Goal: Task Accomplishment & Management: Use online tool/utility

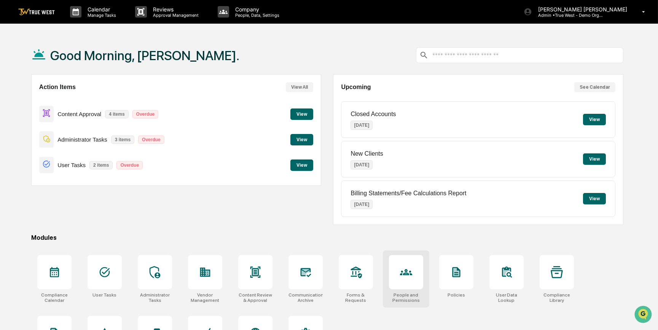
click at [415, 264] on div at bounding box center [406, 272] width 34 height 34
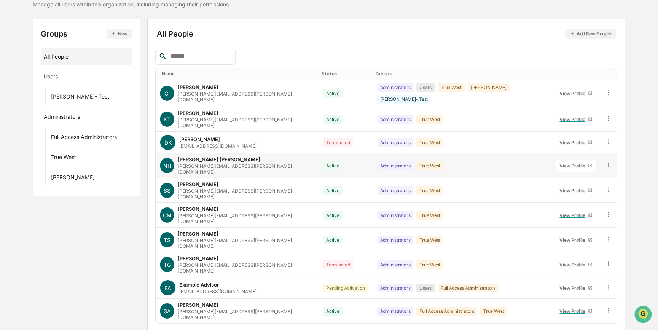
click at [564, 163] on div "View Profile" at bounding box center [573, 166] width 29 height 6
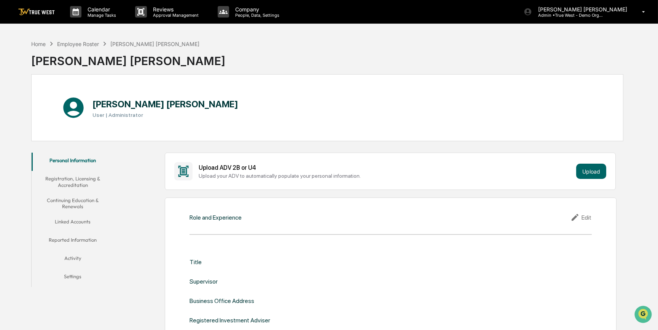
click at [91, 182] on button "Registration, Licensing & Accreditation" at bounding box center [73, 182] width 83 height 22
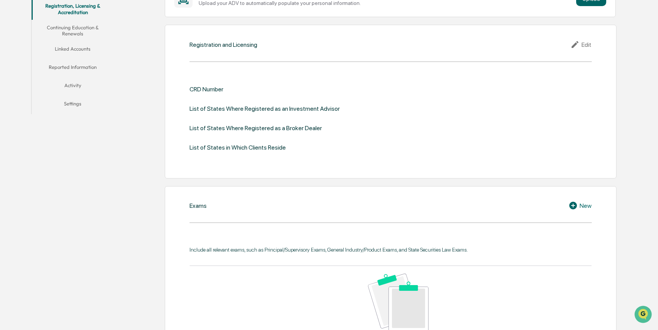
scroll to position [69, 0]
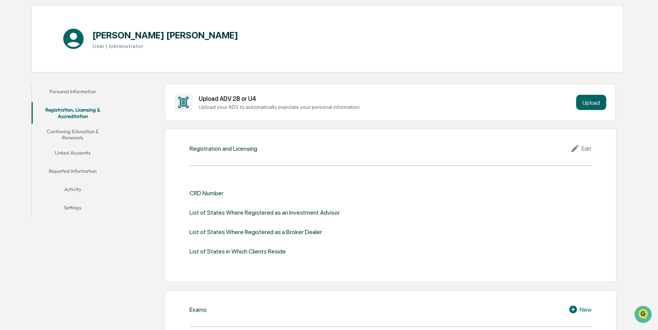
click at [72, 134] on button "Continuing Education & Renewals" at bounding box center [73, 135] width 83 height 22
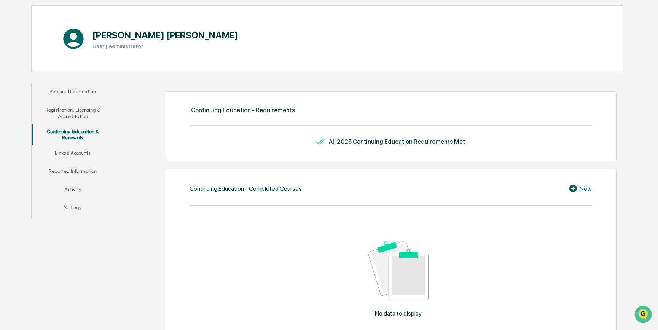
click at [82, 152] on button "Linked Accounts" at bounding box center [73, 154] width 83 height 18
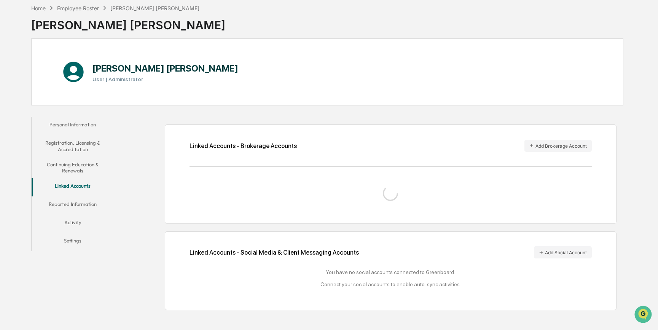
scroll to position [41, 0]
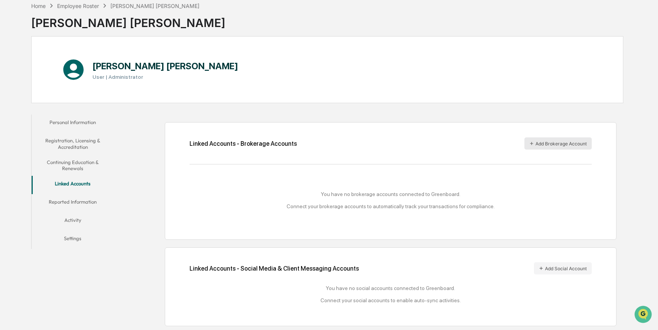
click at [545, 143] on button "Add Brokerage Account" at bounding box center [557, 143] width 67 height 12
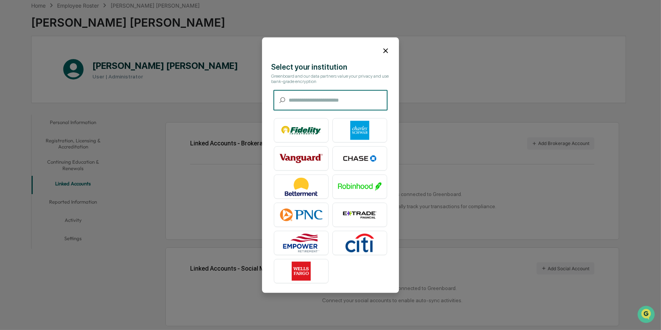
click at [384, 52] on icon at bounding box center [385, 50] width 5 height 5
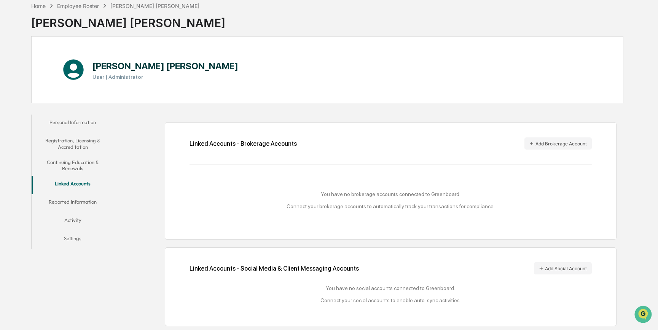
click at [78, 198] on button "Reported Information" at bounding box center [73, 203] width 83 height 18
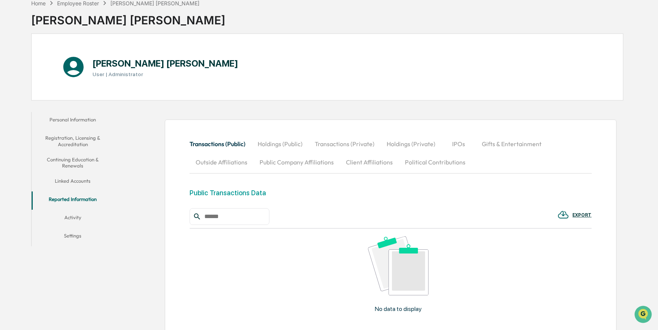
click at [76, 215] on button "Activity" at bounding box center [73, 219] width 83 height 18
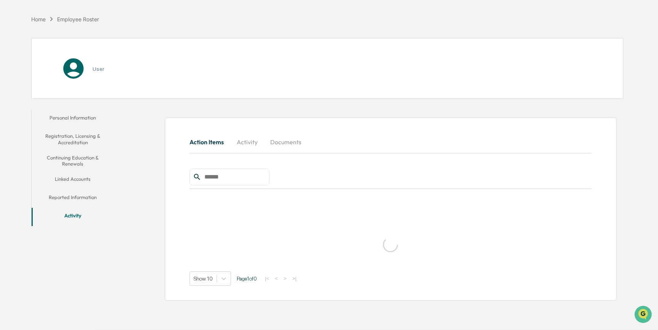
scroll to position [36, 0]
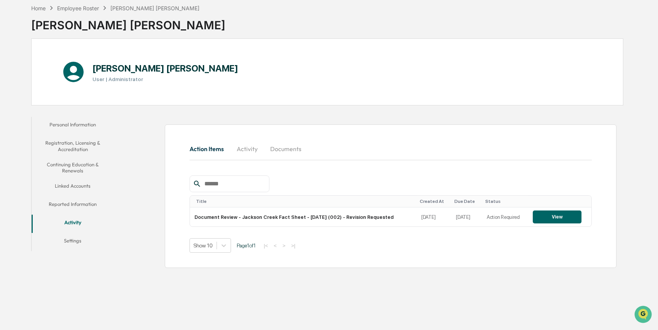
click at [68, 240] on button "Settings" at bounding box center [73, 242] width 83 height 18
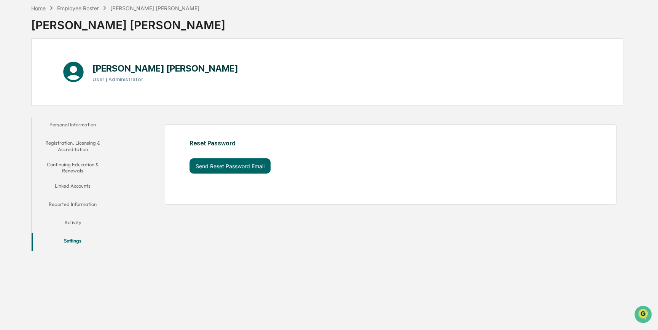
click at [41, 9] on div "Home" at bounding box center [38, 8] width 14 height 6
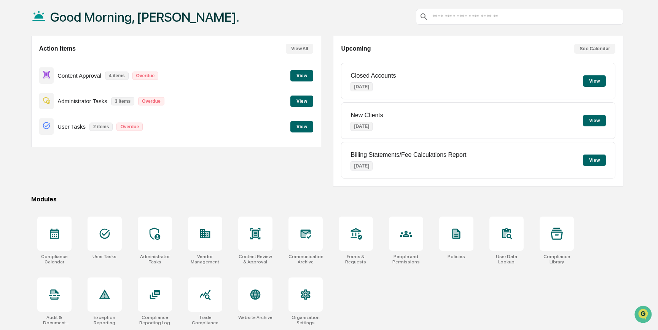
scroll to position [39, 0]
click at [50, 240] on div at bounding box center [54, 233] width 34 height 34
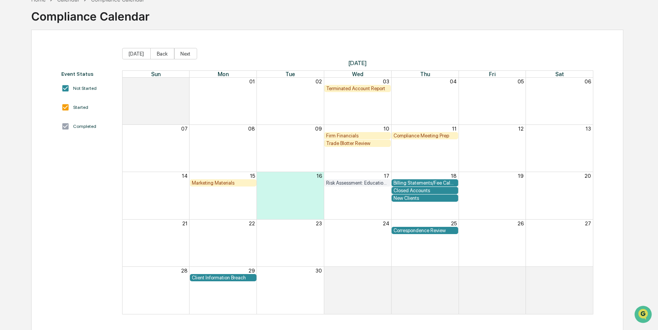
scroll to position [46, 0]
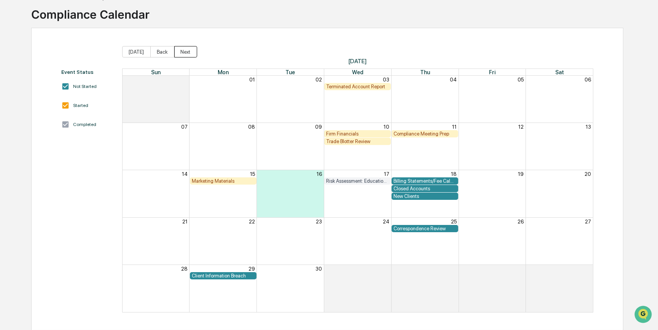
click at [185, 53] on button "Next" at bounding box center [185, 51] width 23 height 11
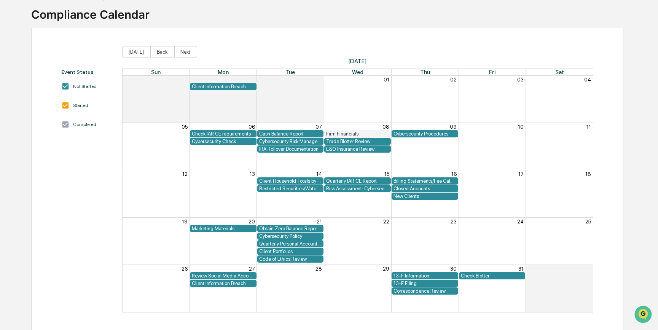
click at [239, 142] on div "Cybersecurity Check" at bounding box center [223, 141] width 63 height 6
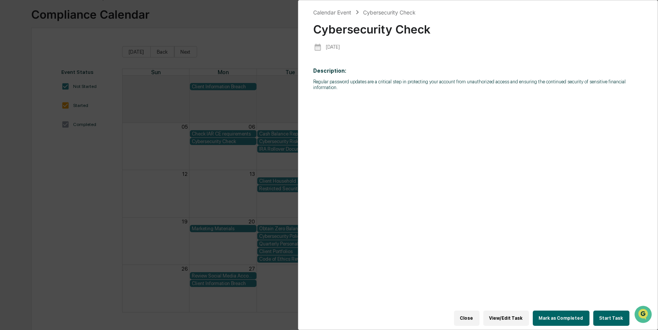
click at [600, 315] on button "Start Task" at bounding box center [611, 317] width 36 height 15
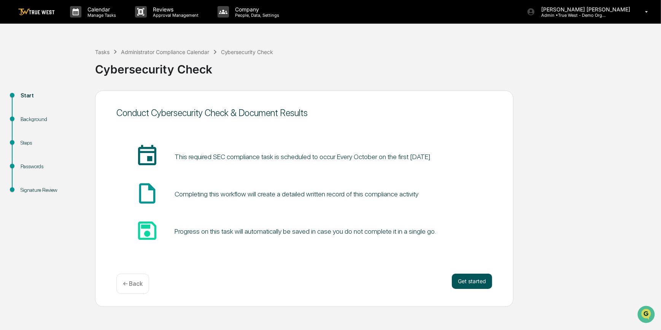
click at [475, 281] on button "Get started" at bounding box center [472, 280] width 40 height 15
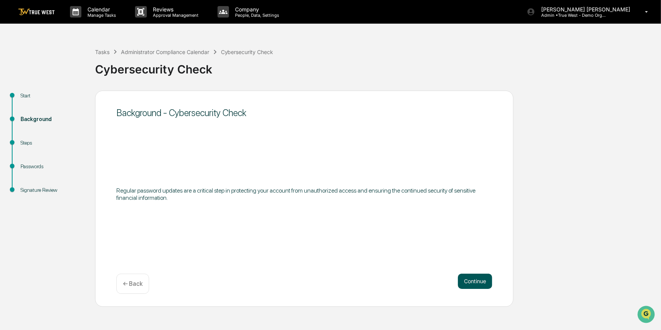
click at [472, 280] on button "Continue" at bounding box center [475, 280] width 34 height 15
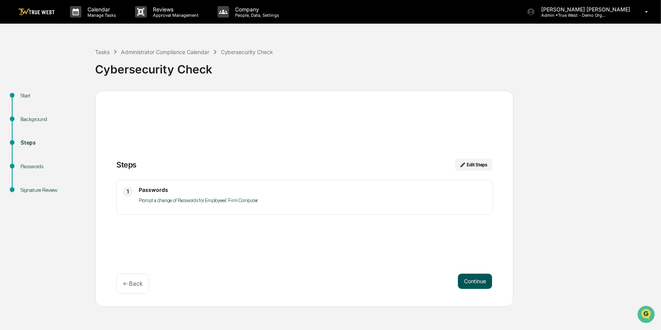
click at [469, 280] on button "Continue" at bounding box center [475, 280] width 34 height 15
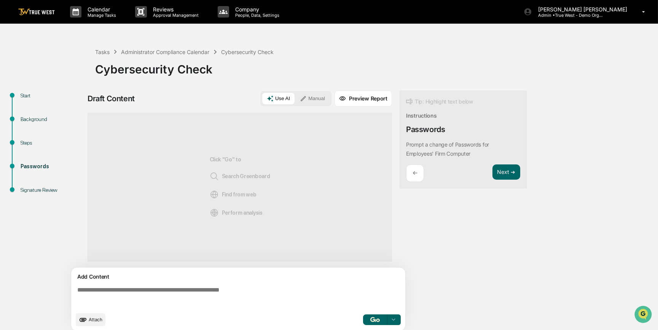
click at [311, 100] on button "Manual" at bounding box center [312, 98] width 34 height 11
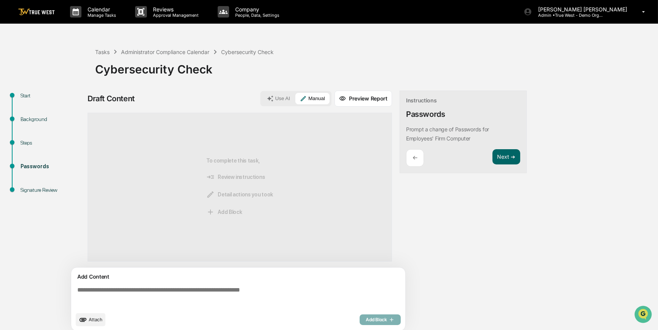
click at [194, 296] on textarea at bounding box center [239, 296] width 331 height 27
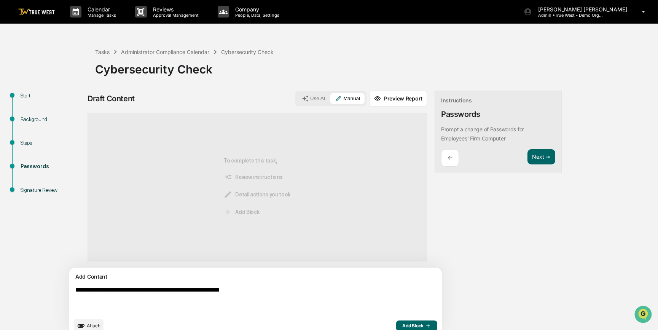
type textarea "**********"
click at [402, 328] on span "Add Block" at bounding box center [416, 325] width 29 height 6
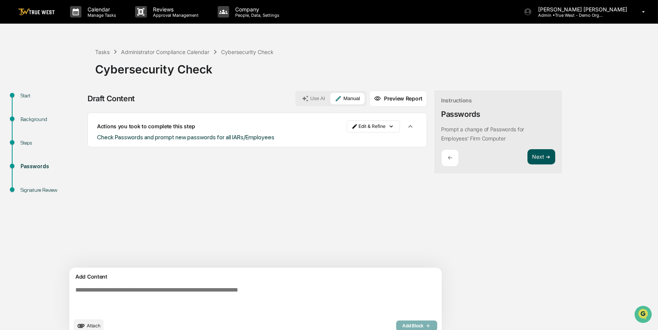
click at [527, 159] on button "Next ➔" at bounding box center [541, 157] width 28 height 16
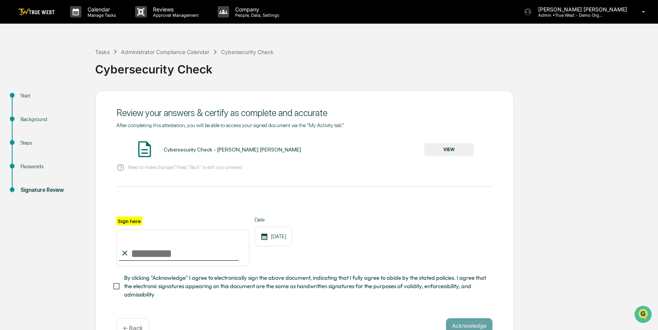
click at [22, 3] on link at bounding box center [41, 12] width 46 height 24
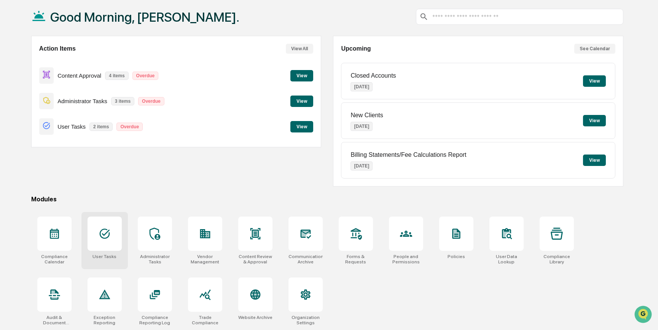
scroll to position [39, 0]
click at [208, 234] on icon at bounding box center [207, 234] width 4 height 5
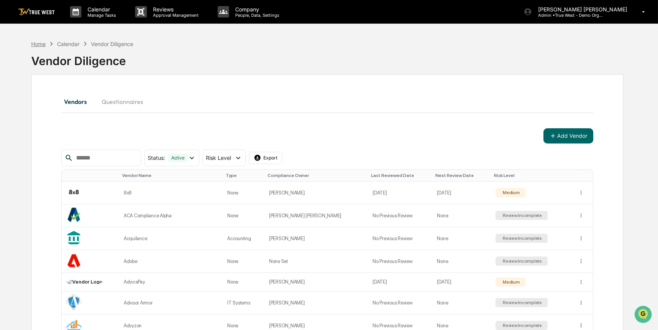
click at [38, 45] on div "Home" at bounding box center [38, 44] width 14 height 6
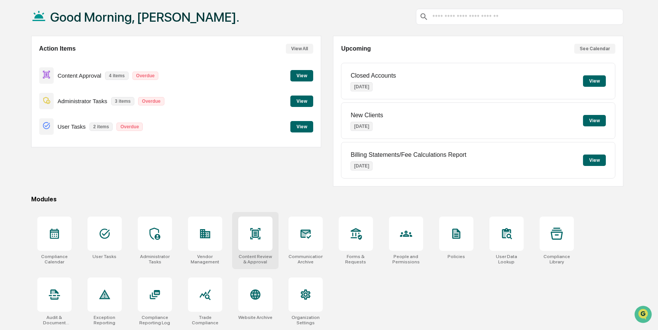
scroll to position [39, 0]
click at [305, 231] on icon at bounding box center [305, 233] width 8 height 6
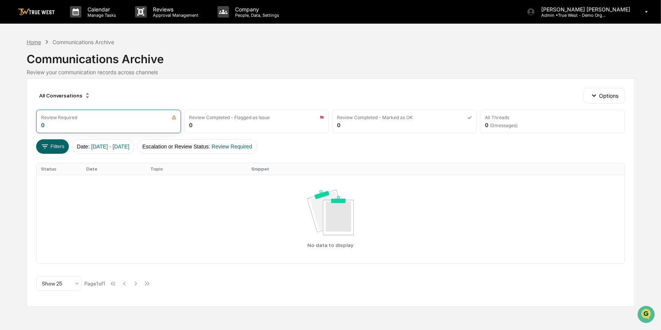
click at [34, 41] on div "Home" at bounding box center [34, 42] width 14 height 6
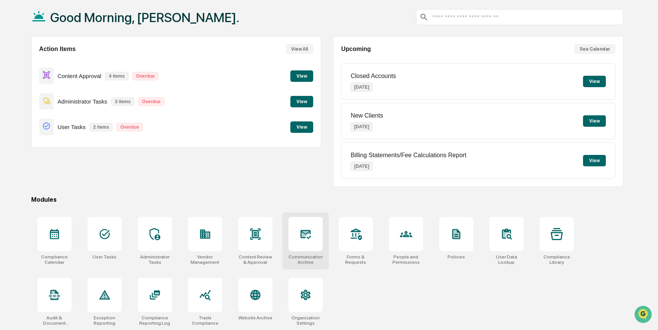
scroll to position [39, 0]
click at [198, 298] on div at bounding box center [205, 294] width 34 height 34
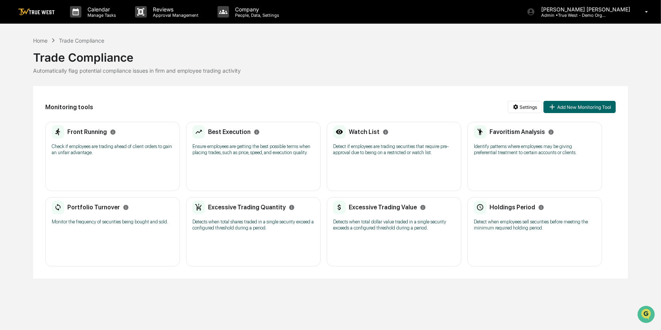
click at [353, 137] on div "Watch List" at bounding box center [361, 132] width 56 height 14
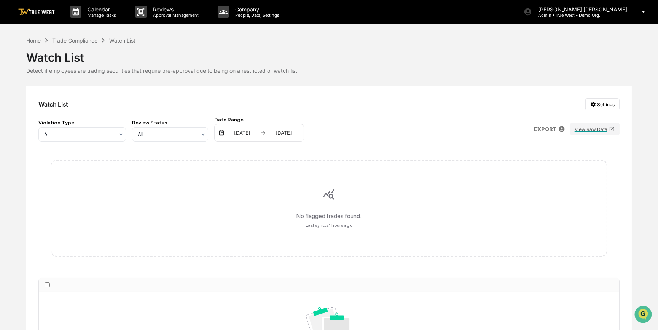
click at [65, 37] on div "Trade Compliance" at bounding box center [74, 40] width 45 height 6
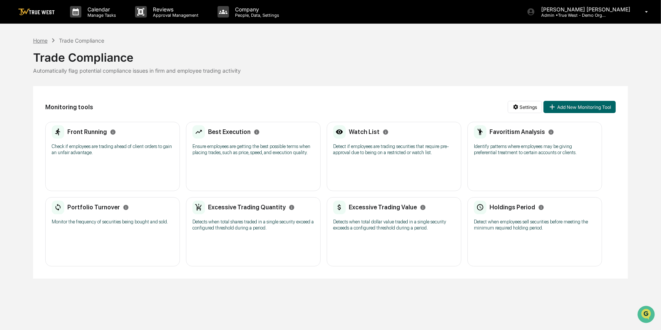
click at [43, 41] on div "Home" at bounding box center [40, 40] width 14 height 6
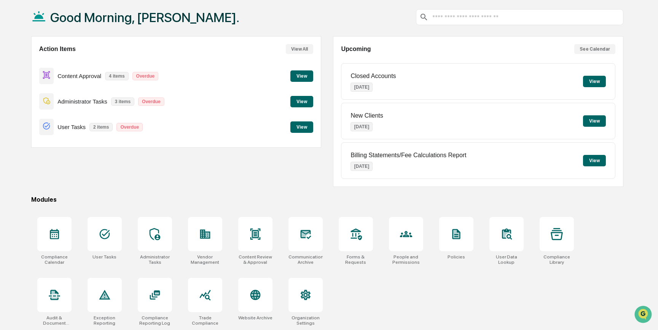
scroll to position [39, 0]
click at [258, 290] on icon at bounding box center [255, 294] width 10 height 10
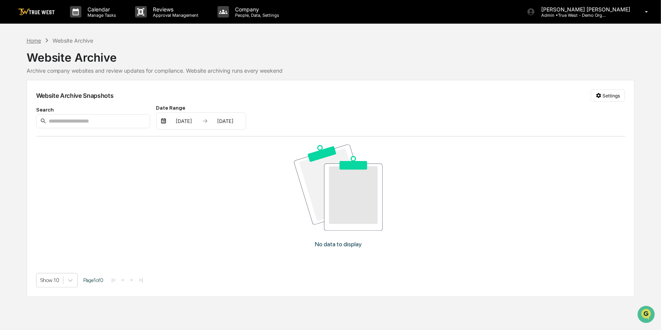
click at [35, 41] on div "Home" at bounding box center [34, 40] width 14 height 6
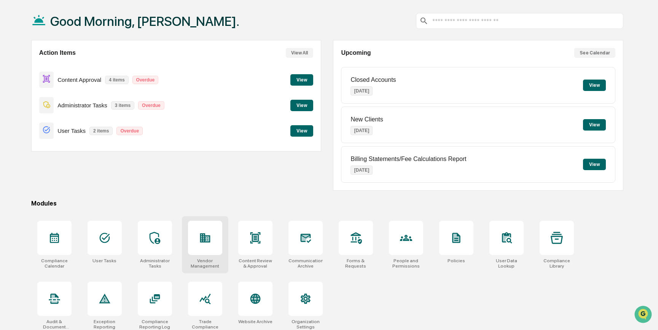
scroll to position [39, 0]
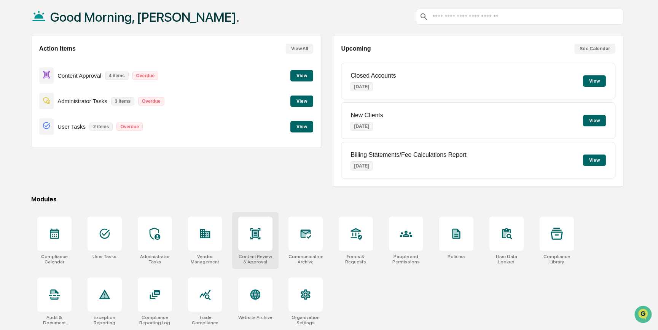
click at [257, 236] on icon at bounding box center [255, 233] width 10 height 11
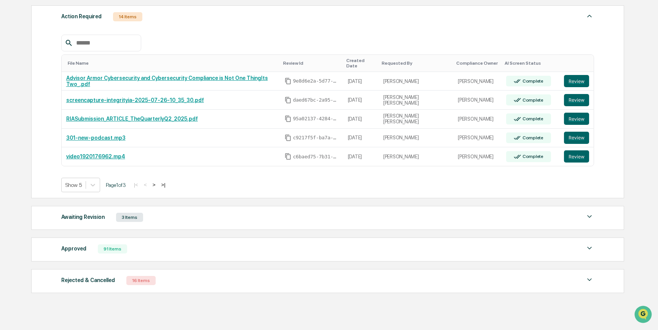
scroll to position [133, 0]
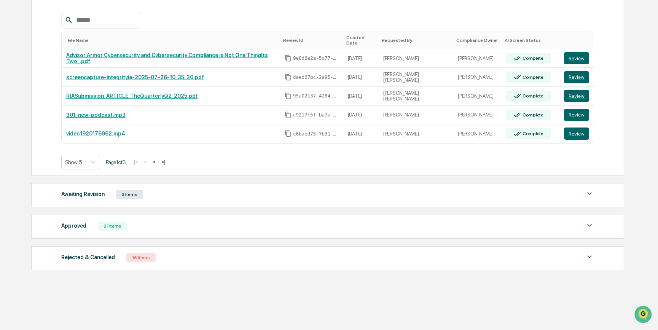
click at [78, 190] on div "Awaiting Revision" at bounding box center [82, 194] width 43 height 10
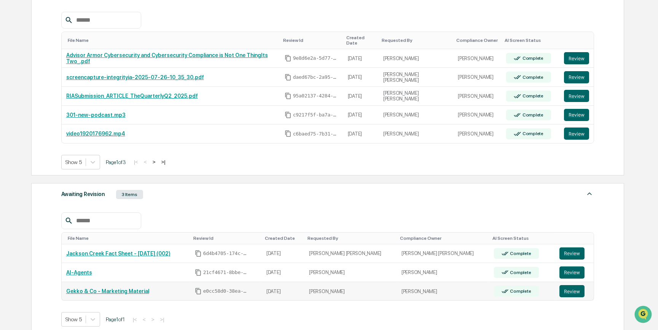
click at [122, 288] on link "Gekko & Co - Marketing Material" at bounding box center [107, 291] width 83 height 6
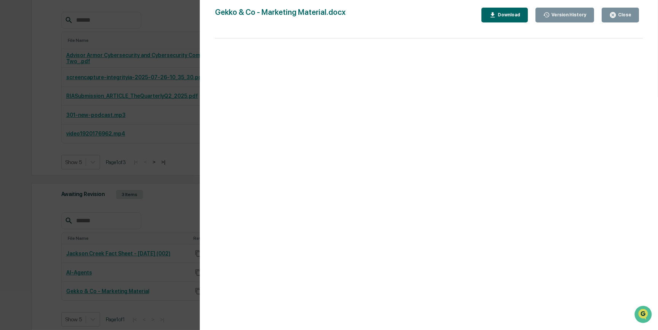
click at [609, 13] on button "Close" at bounding box center [619, 15] width 37 height 15
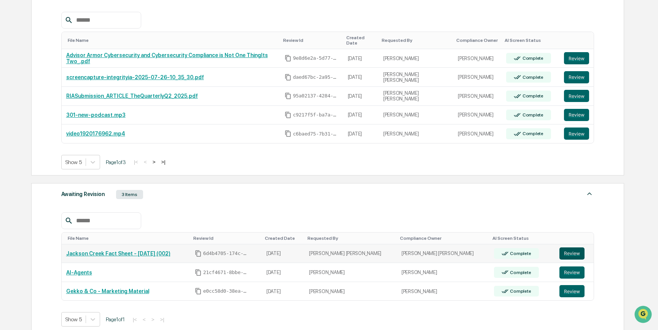
click at [559, 250] on button "Review" at bounding box center [571, 253] width 25 height 12
click at [566, 285] on button "Review" at bounding box center [571, 291] width 25 height 12
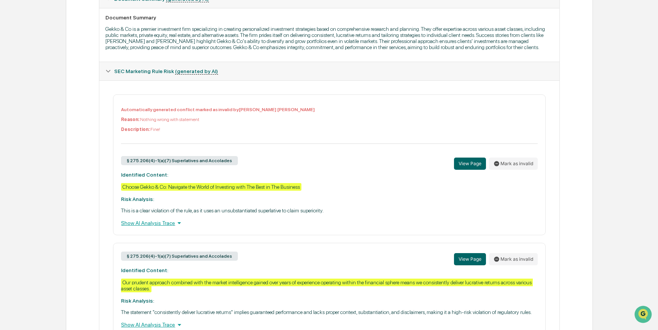
scroll to position [207, 0]
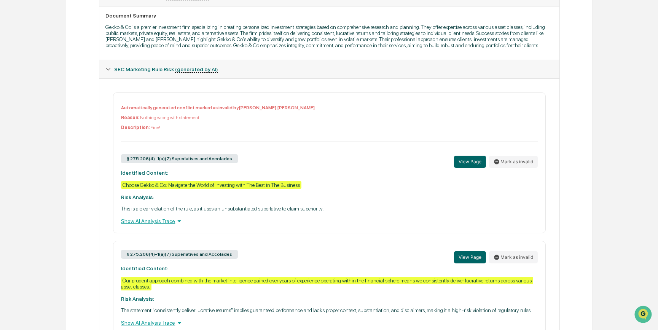
click at [170, 225] on div "Show AI Analysis Trace" at bounding box center [329, 221] width 416 height 8
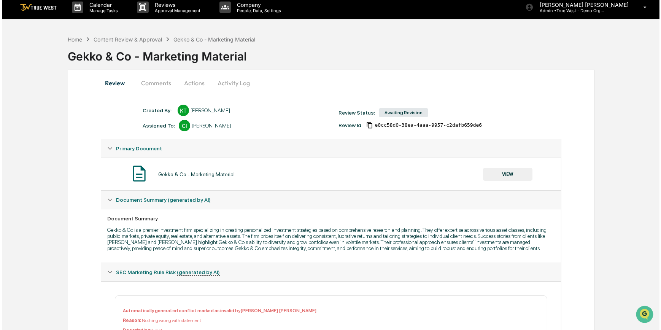
scroll to position [0, 0]
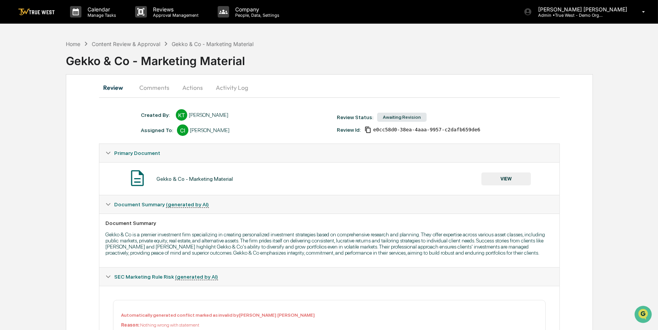
click at [195, 84] on button "Actions" at bounding box center [192, 87] width 34 height 18
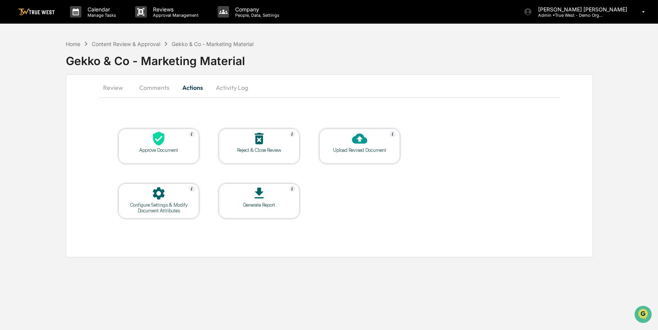
click at [198, 84] on button "Actions" at bounding box center [192, 87] width 34 height 18
